Goal: Find specific page/section

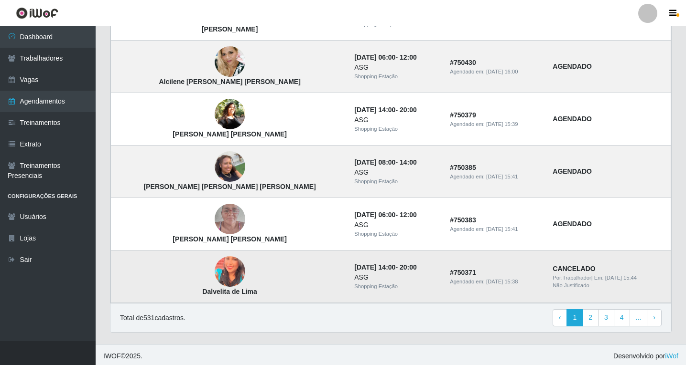
scroll to position [632, 0]
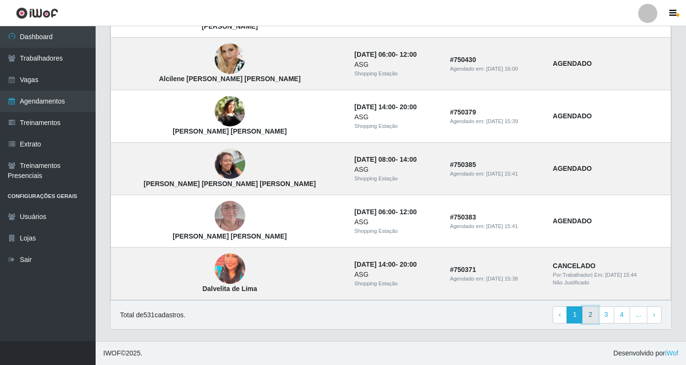
click at [585, 313] on link "2" at bounding box center [590, 315] width 16 height 17
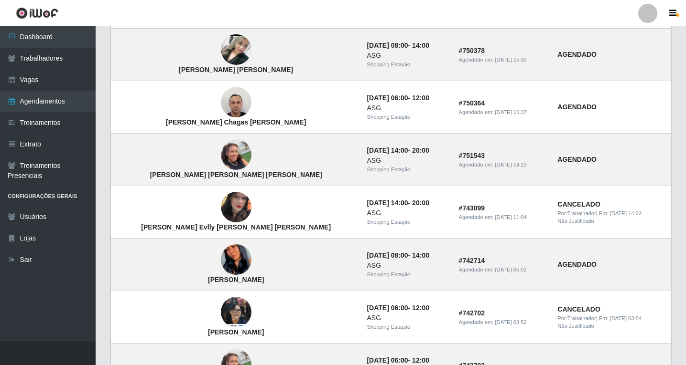
scroll to position [632, 0]
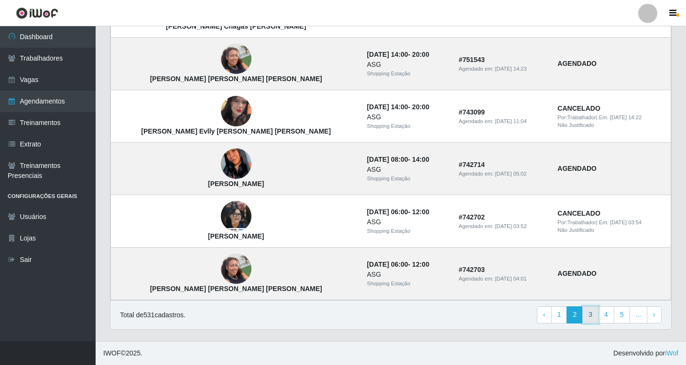
click at [591, 318] on link "3" at bounding box center [590, 315] width 16 height 17
